Goal: Information Seeking & Learning: Learn about a topic

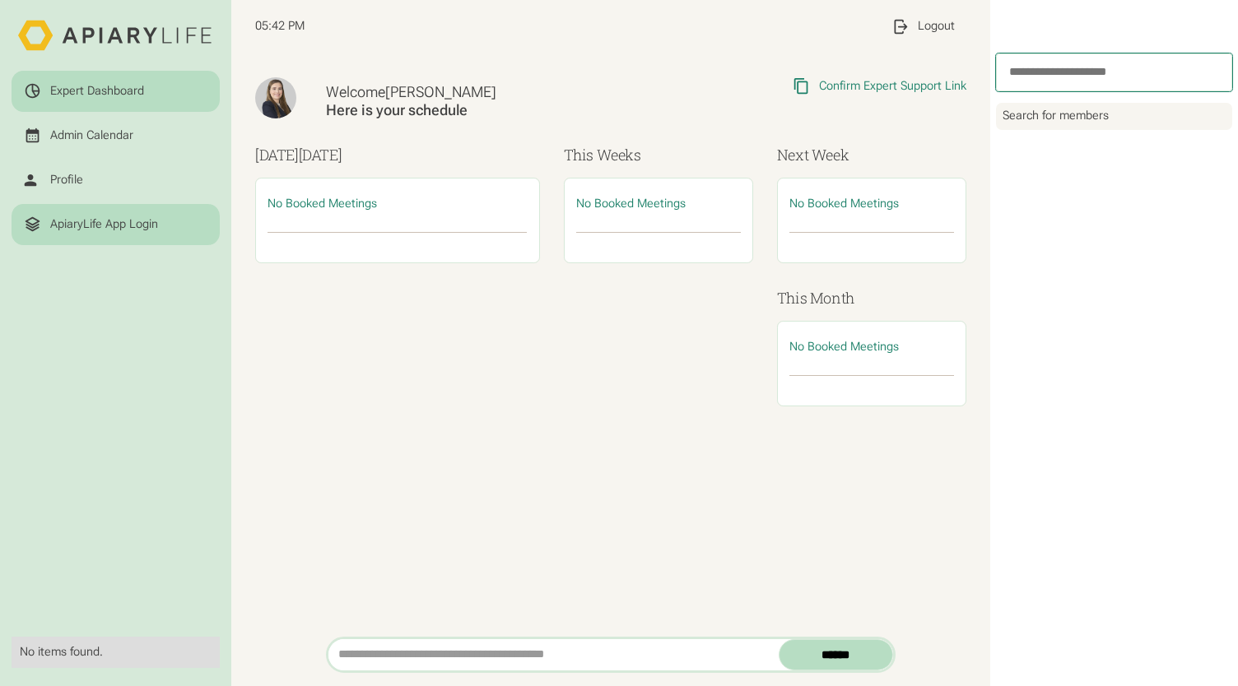
click at [123, 228] on div "ApiaryLife App Login" at bounding box center [104, 224] width 108 height 15
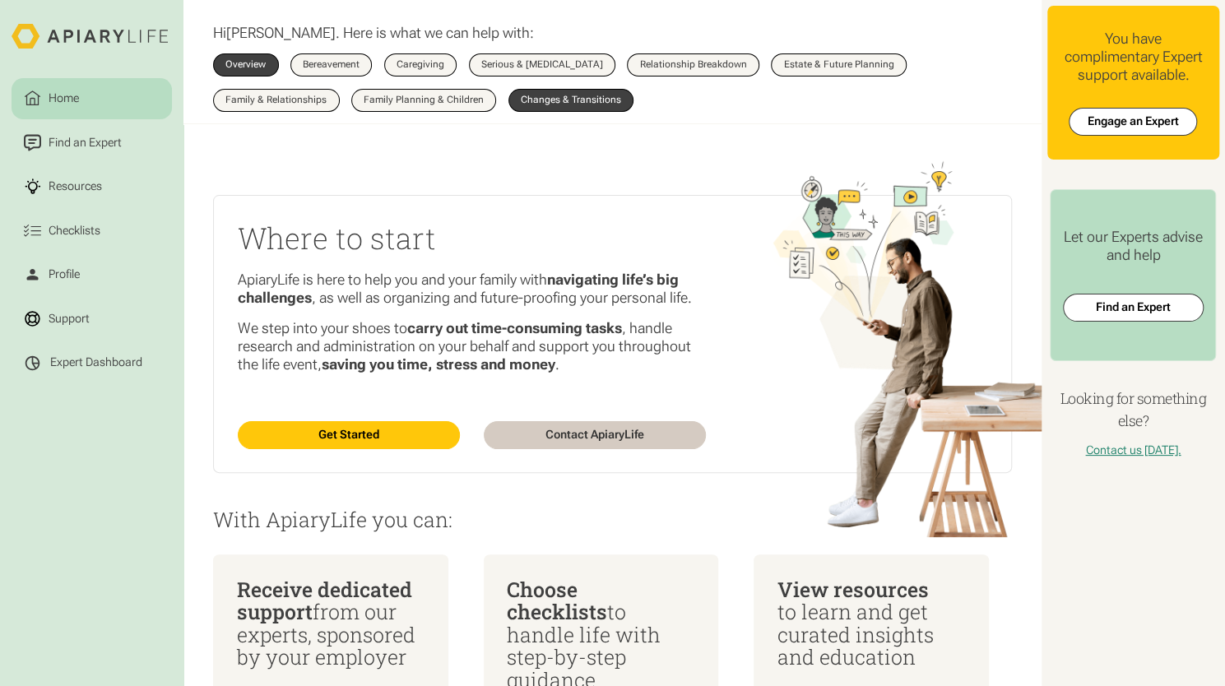
click at [595, 103] on div "Changes & Transitions" at bounding box center [571, 100] width 100 height 10
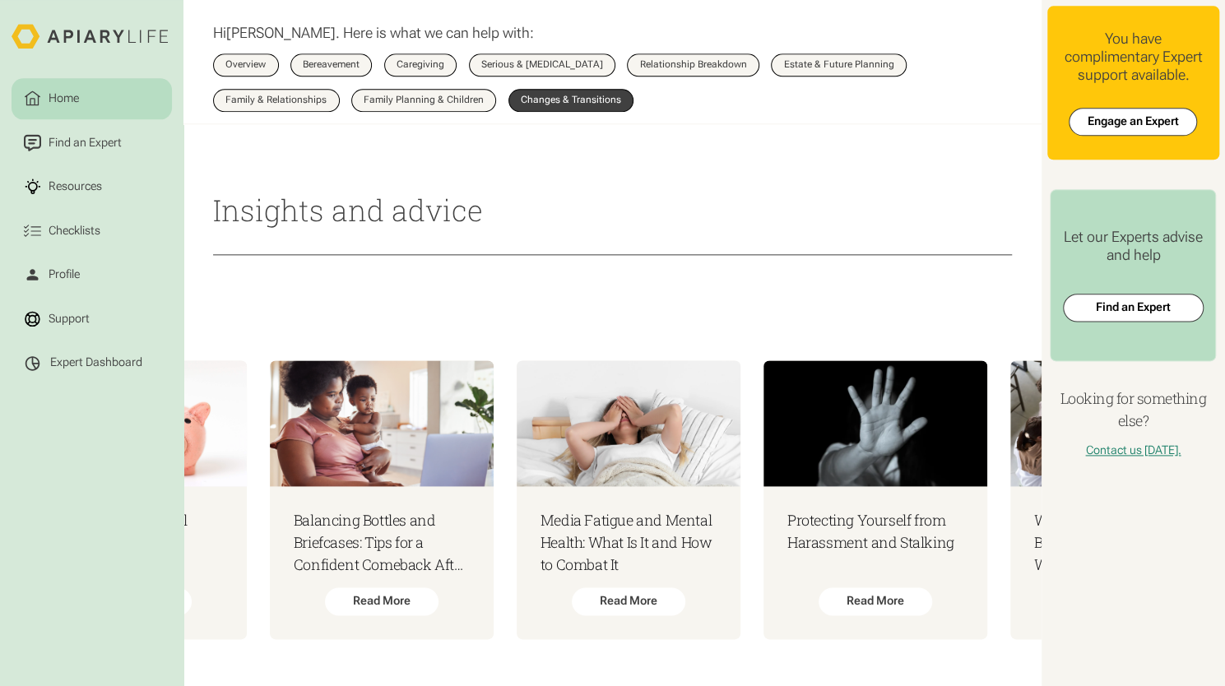
scroll to position [0, 194]
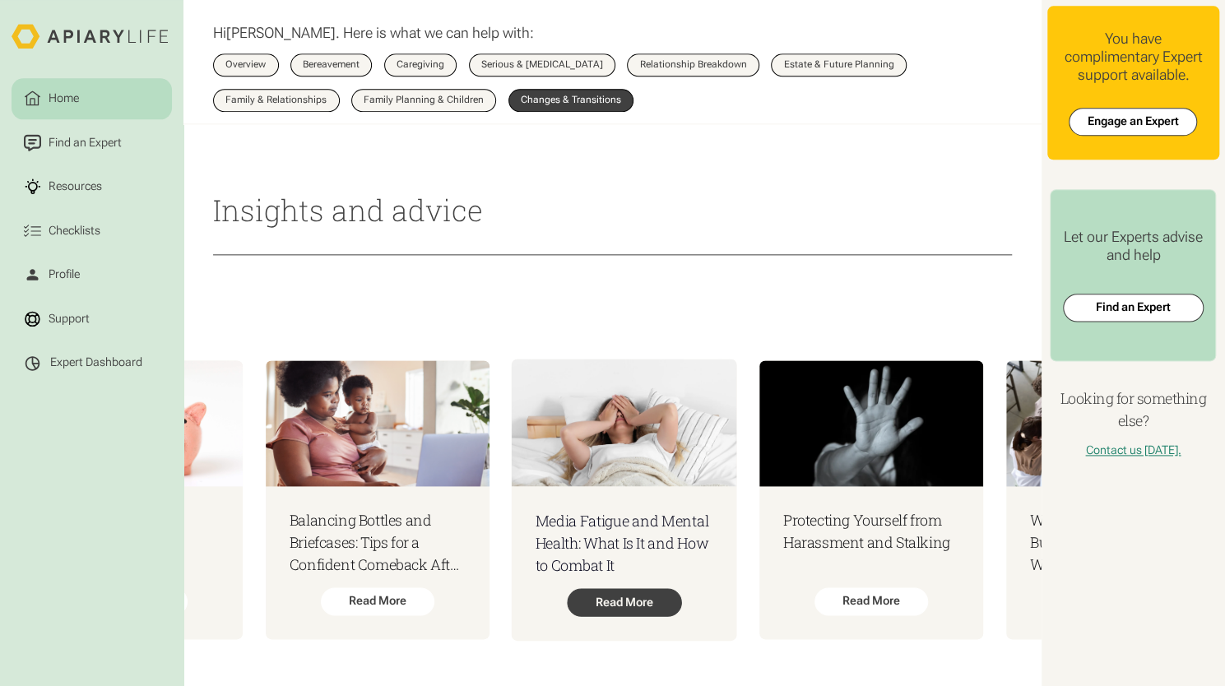
click at [615, 597] on div "Read More" at bounding box center [624, 602] width 115 height 28
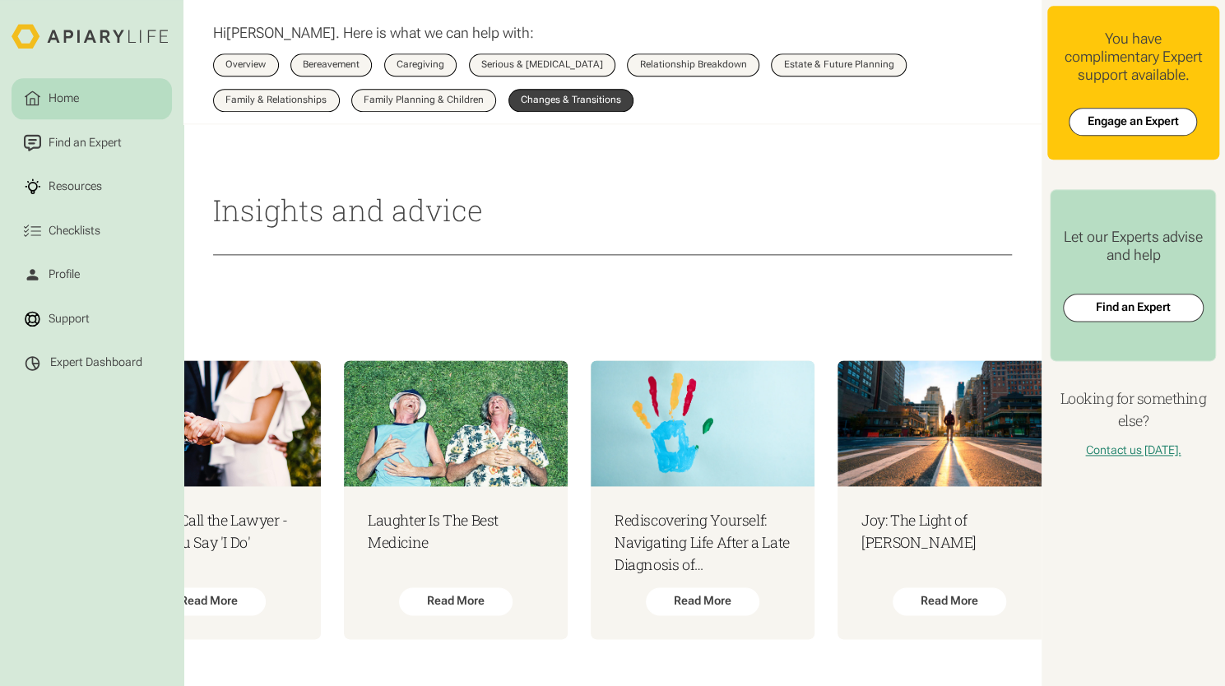
scroll to position [0, 1598]
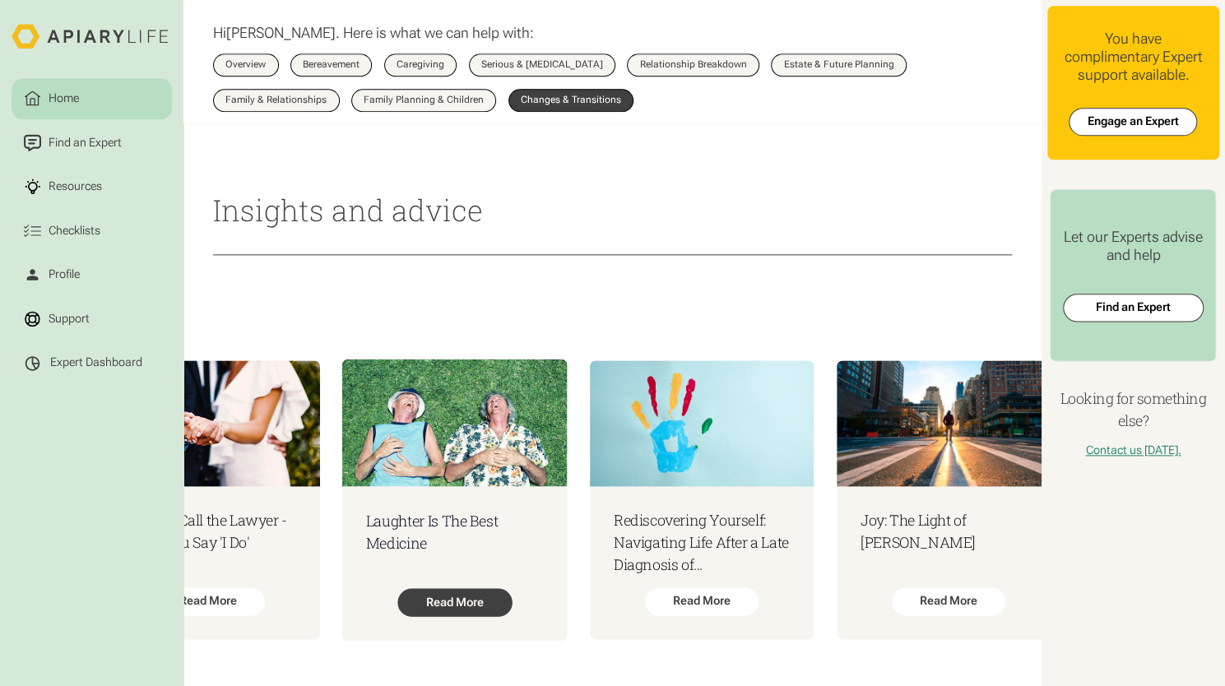
click at [458, 588] on div "Read More" at bounding box center [455, 602] width 115 height 28
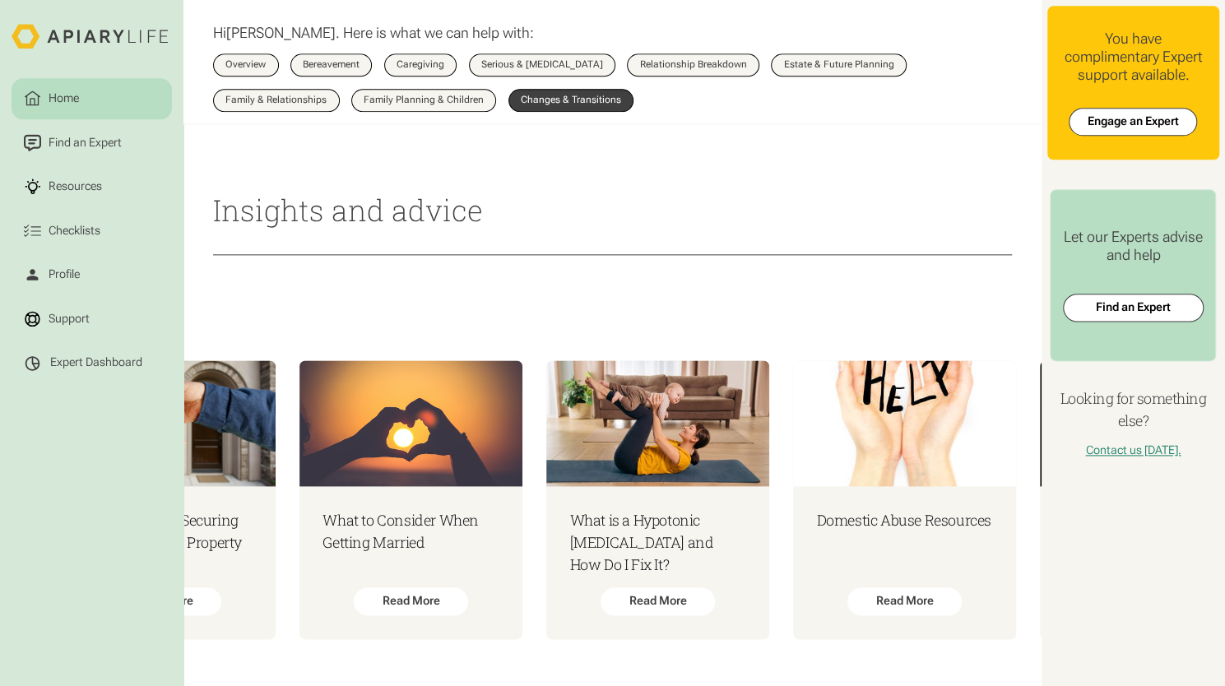
scroll to position [0, 5594]
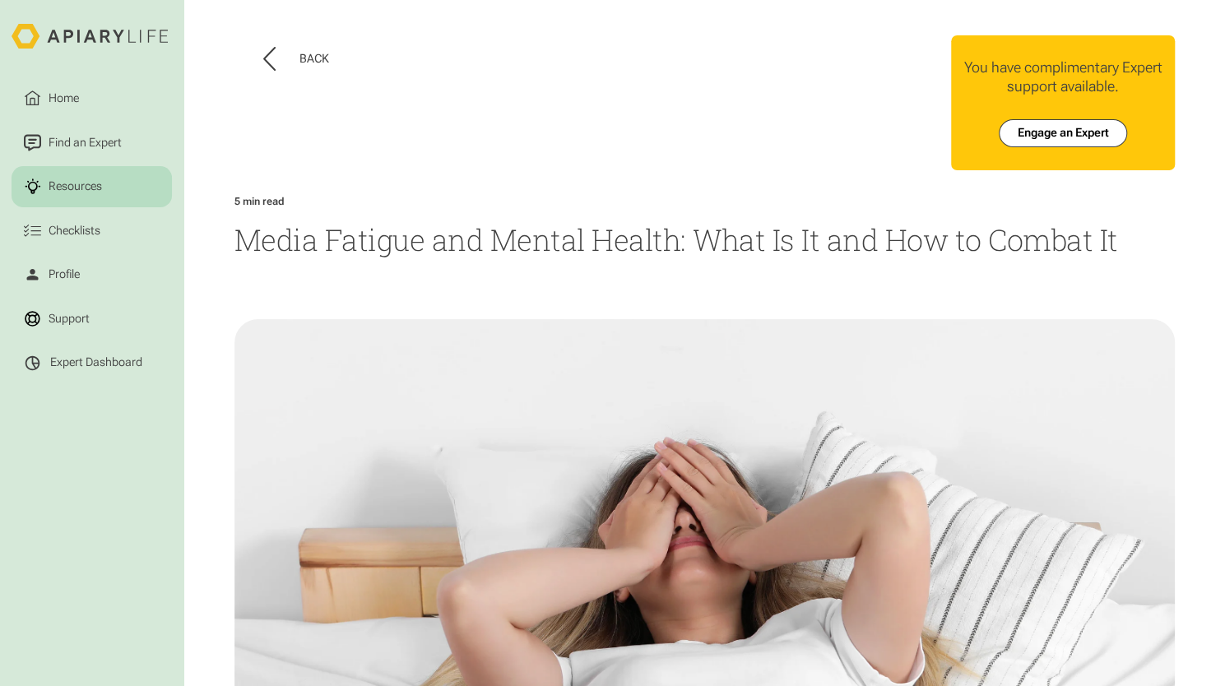
click at [756, 246] on h1 "Media Fatigue and Mental Health: What Is It and How to Combat It" at bounding box center [705, 241] width 941 height 40
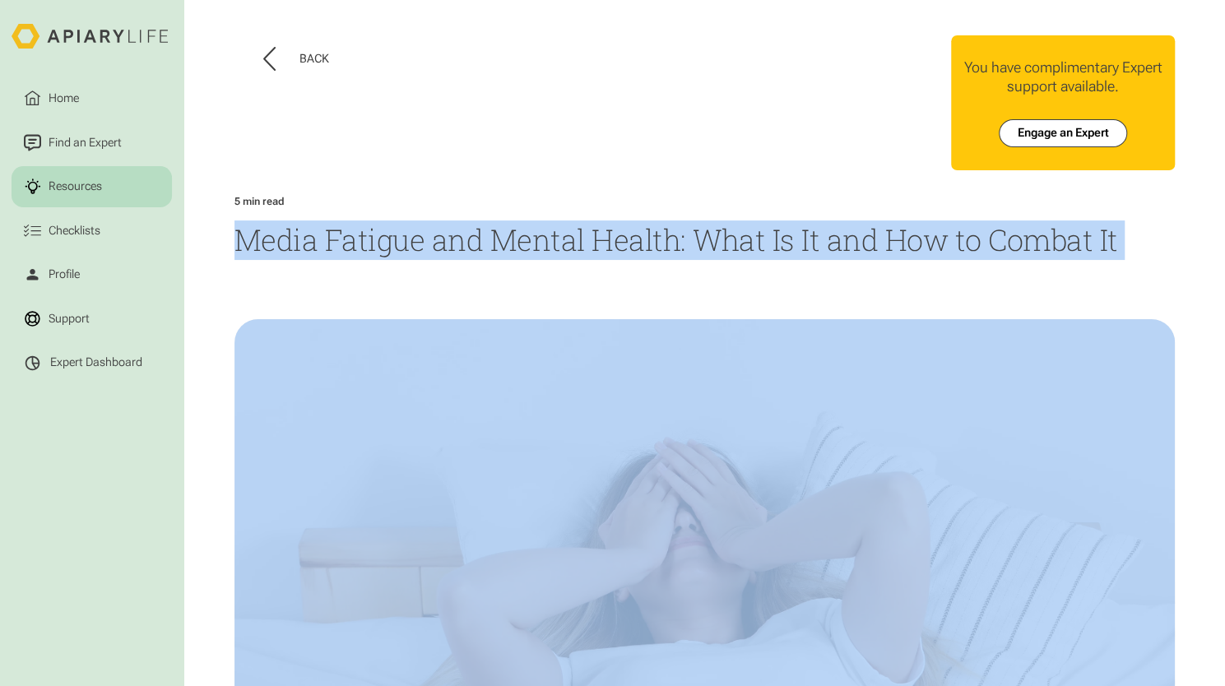
click at [756, 246] on h1 "Media Fatigue and Mental Health: What Is It and How to Combat It" at bounding box center [705, 241] width 941 height 40
copy h1 "Media Fatigue and Mental Health: What Is It and How to Combat It"
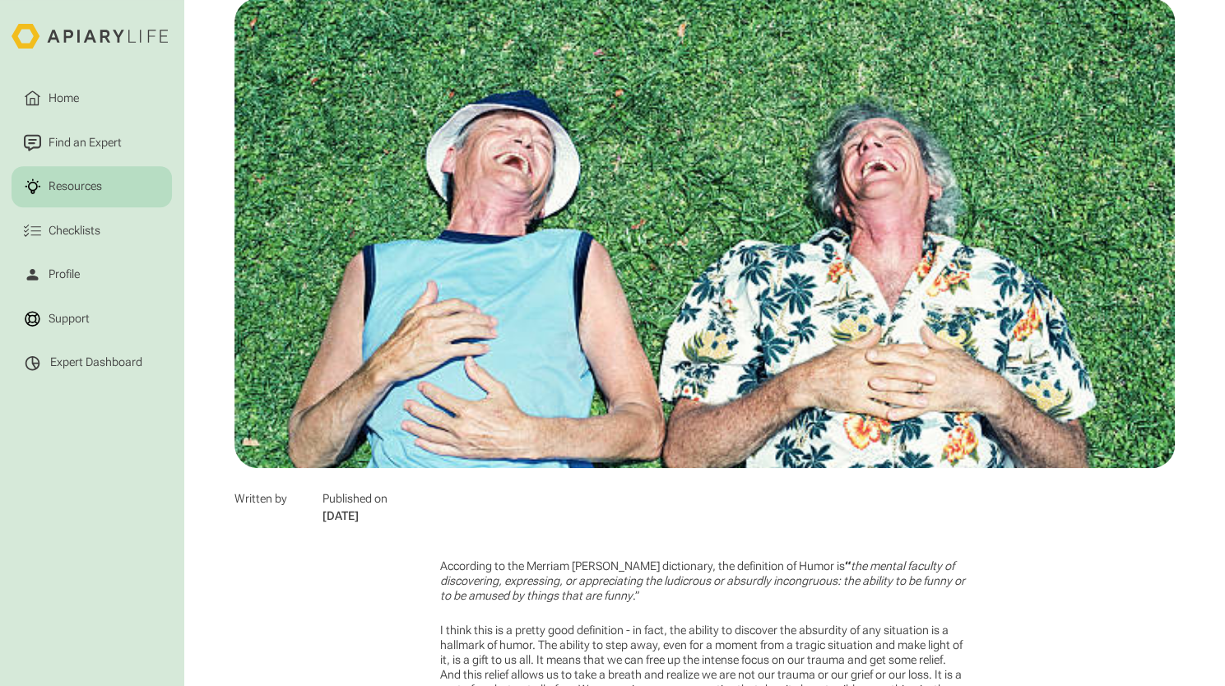
scroll to position [162, 0]
